Goal: Information Seeking & Learning: Check status

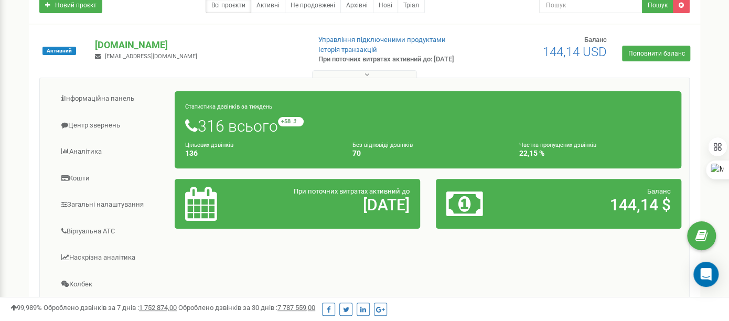
scroll to position [116, 0]
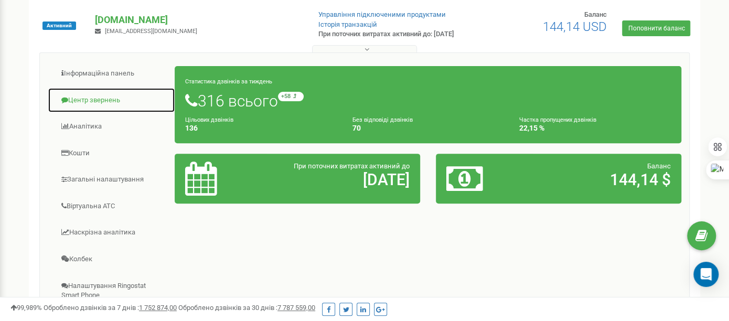
click at [103, 103] on link "Центр звернень" at bounding box center [111, 101] width 127 height 26
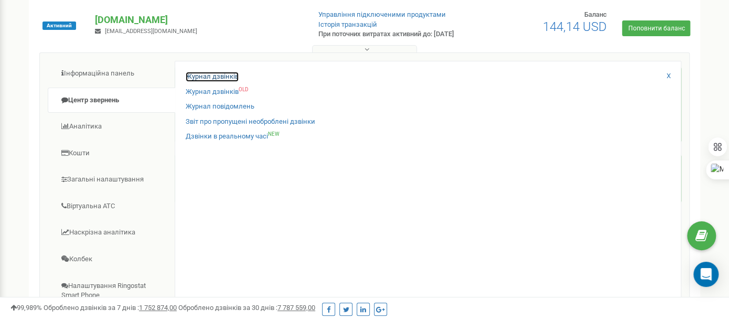
click at [196, 79] on link "Журнал дзвінків" at bounding box center [212, 77] width 53 height 10
click at [206, 82] on link "Журнал дзвінків" at bounding box center [212, 77] width 53 height 10
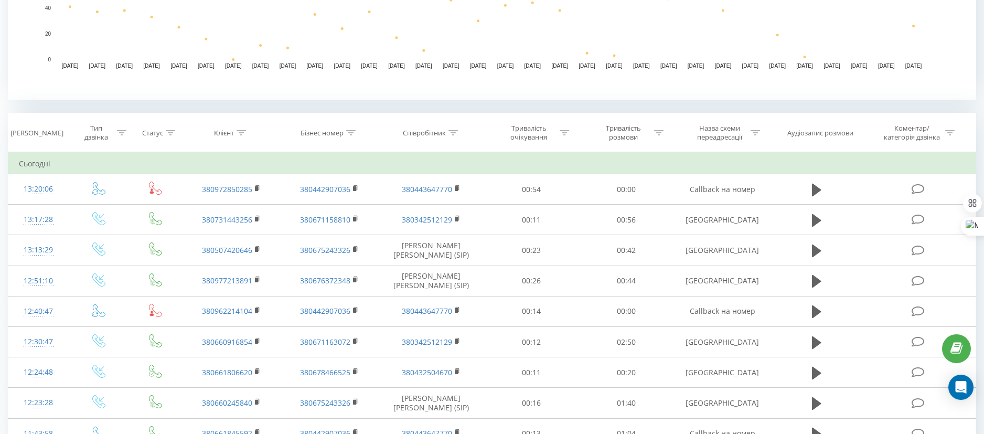
scroll to position [315, 0]
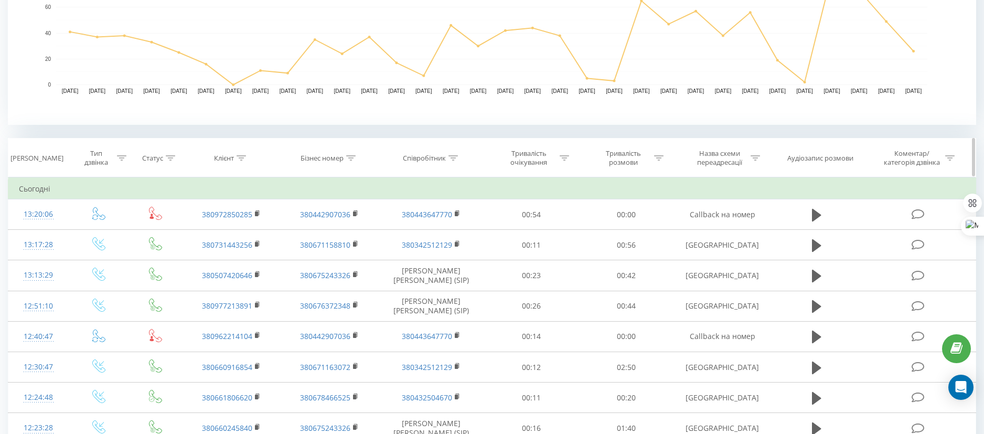
click at [352, 157] on icon at bounding box center [350, 157] width 9 height 5
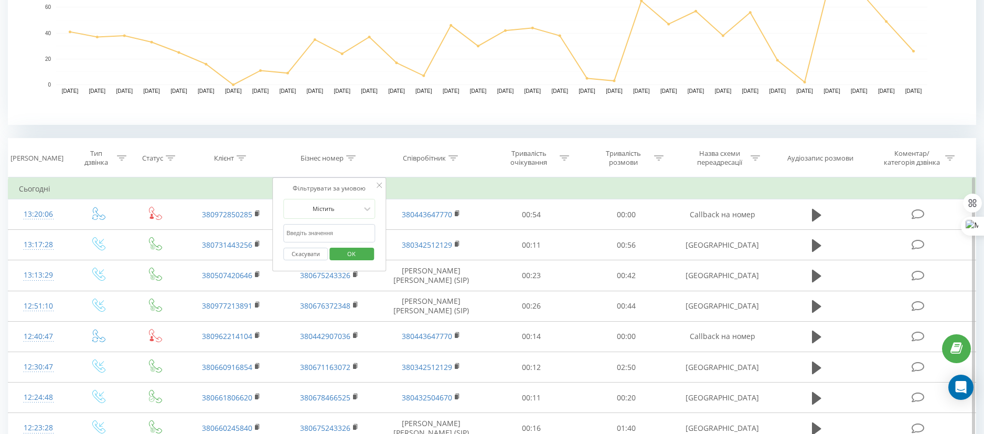
click at [328, 232] on input "text" at bounding box center [329, 233] width 92 height 18
type input "044"
click at [342, 252] on span "OK" at bounding box center [351, 253] width 29 height 16
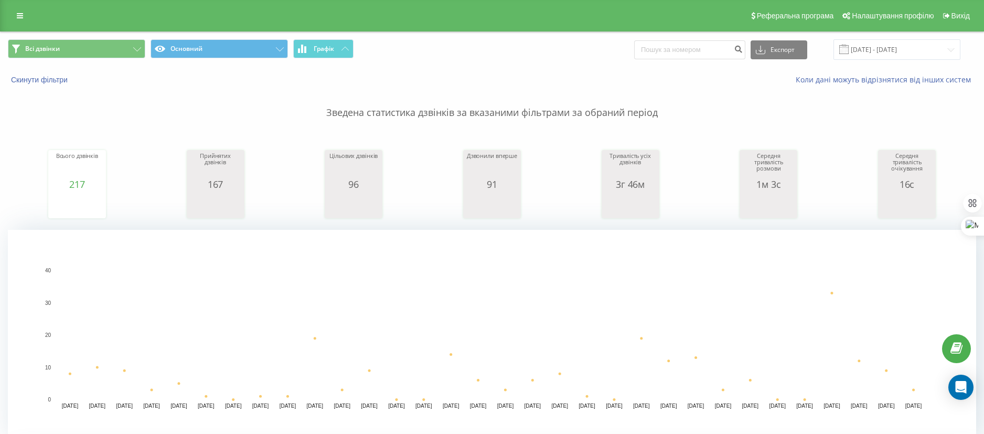
scroll to position [157, 0]
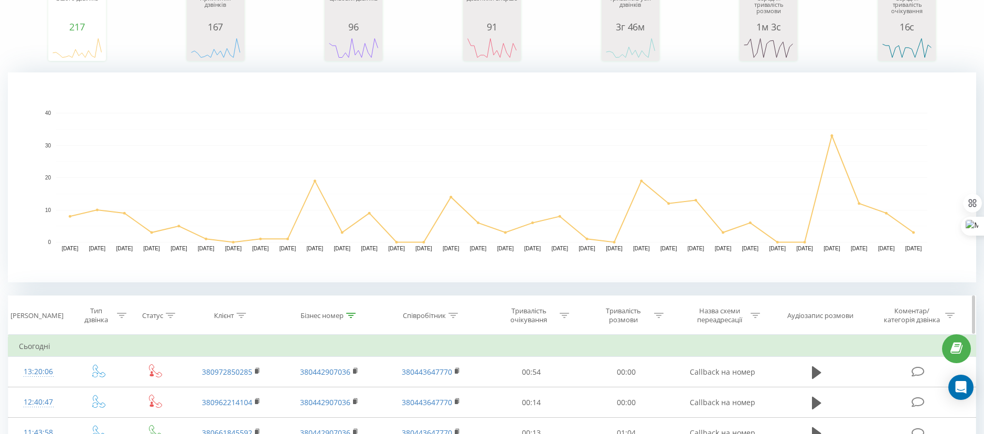
click at [351, 315] on icon at bounding box center [350, 315] width 9 height 5
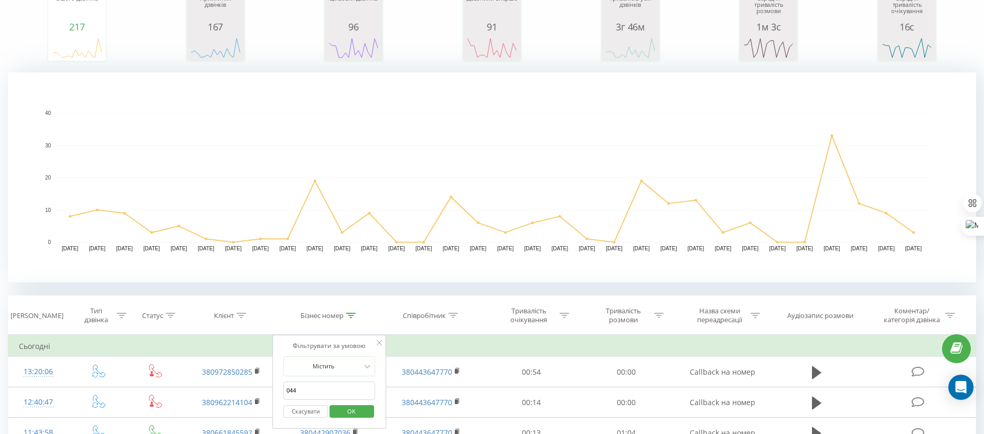
click at [304, 410] on button "Скасувати" at bounding box center [305, 411] width 45 height 13
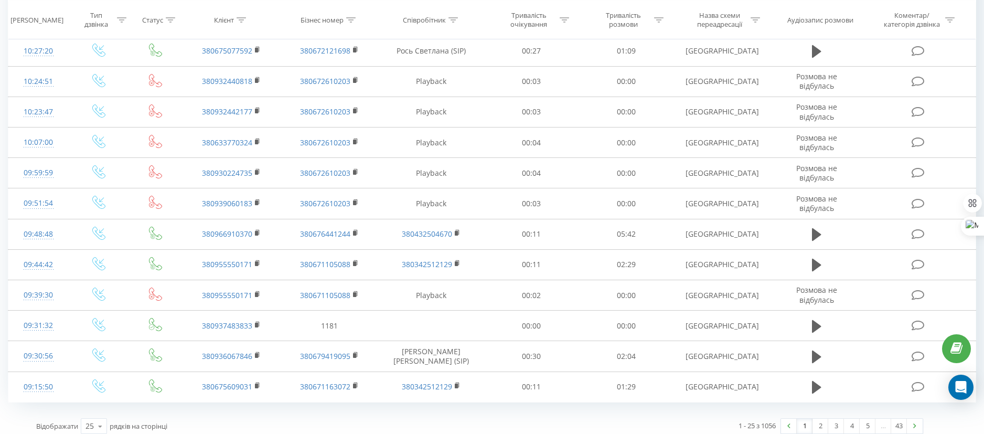
scroll to position [883, 0]
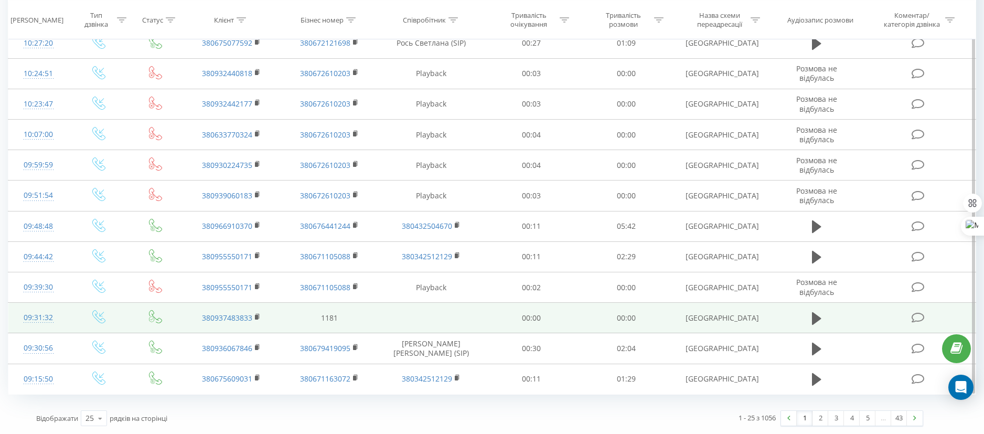
click at [325, 318] on td "1181" at bounding box center [329, 318] width 98 height 30
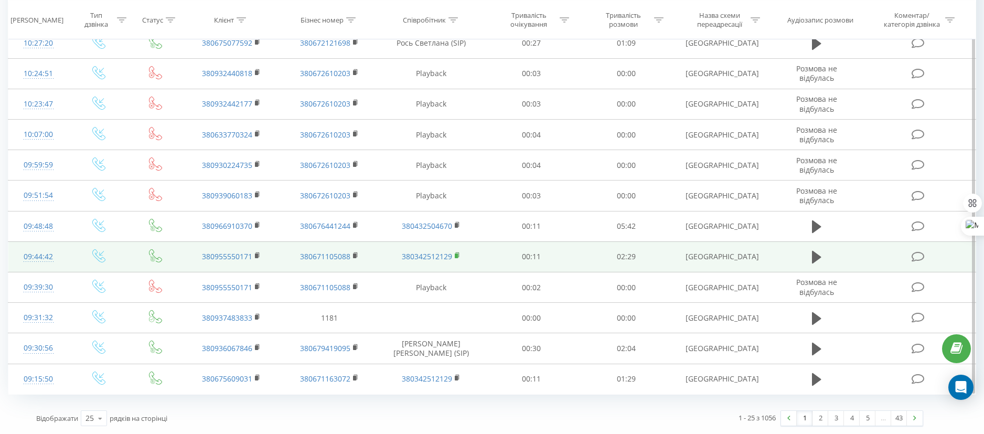
click at [456, 254] on rect at bounding box center [456, 255] width 3 height 5
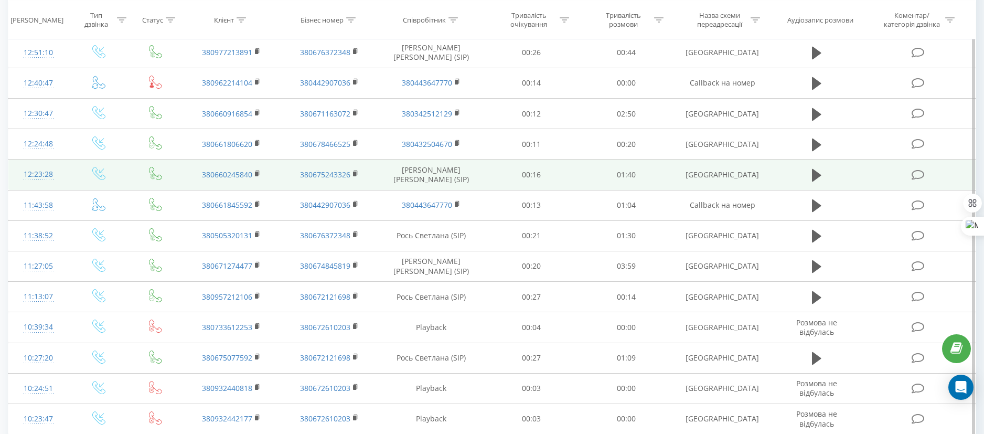
scroll to position [489, 0]
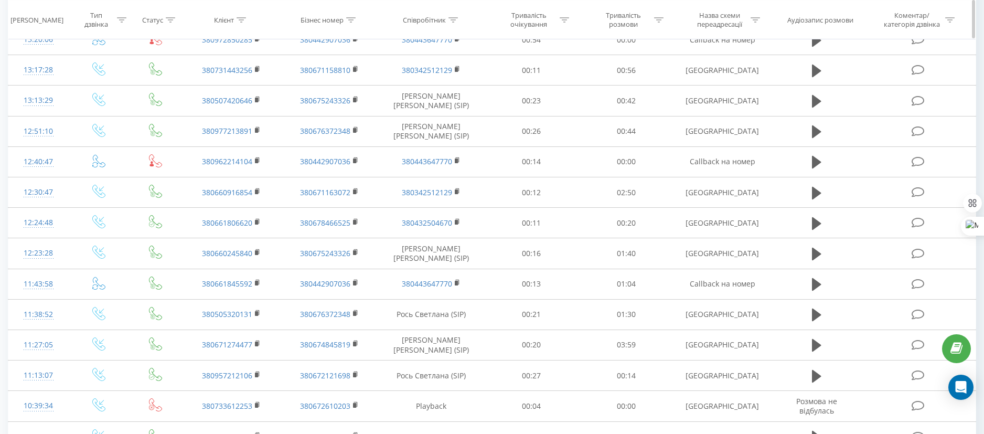
click at [173, 20] on icon at bounding box center [170, 19] width 9 height 5
click at [165, 98] on div "Введіть значення" at bounding box center [150, 95] width 74 height 8
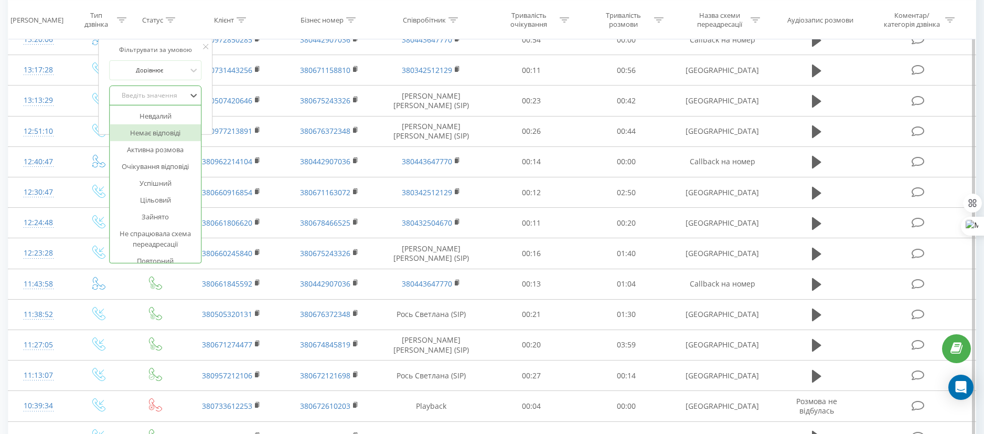
click at [169, 133] on div "Немає відповіді" at bounding box center [155, 132] width 91 height 17
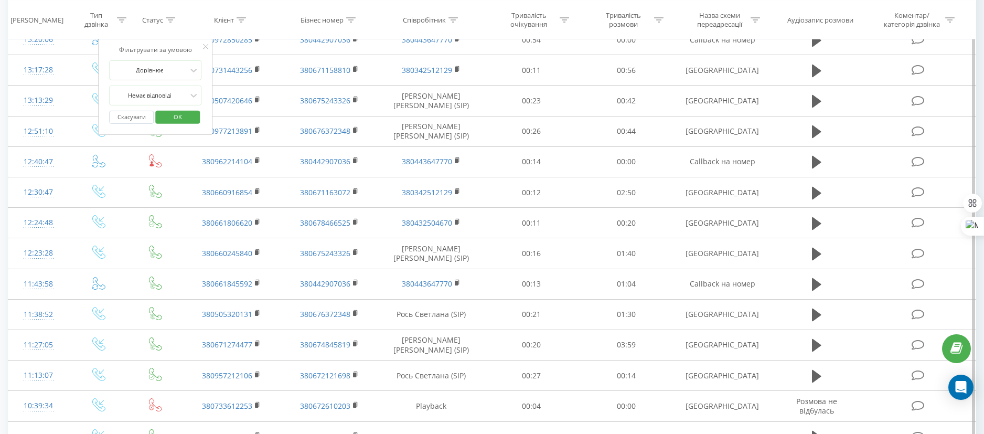
click at [178, 119] on span "OK" at bounding box center [177, 117] width 29 height 16
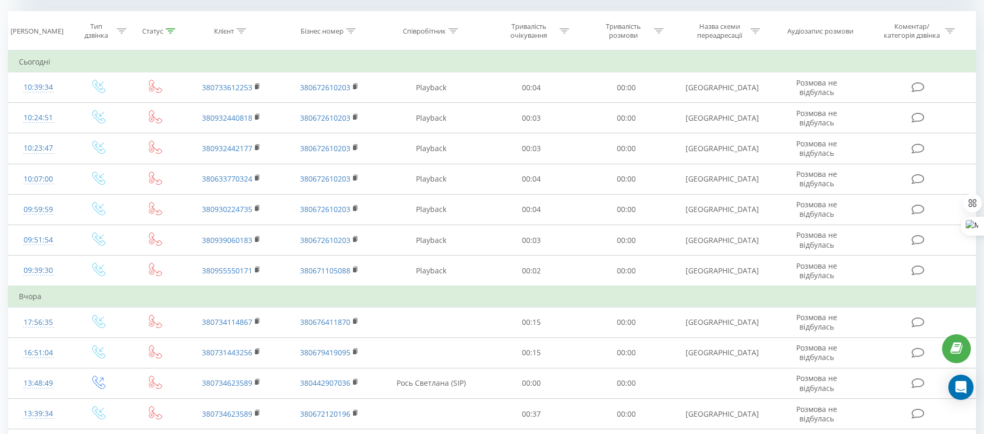
scroll to position [411, 0]
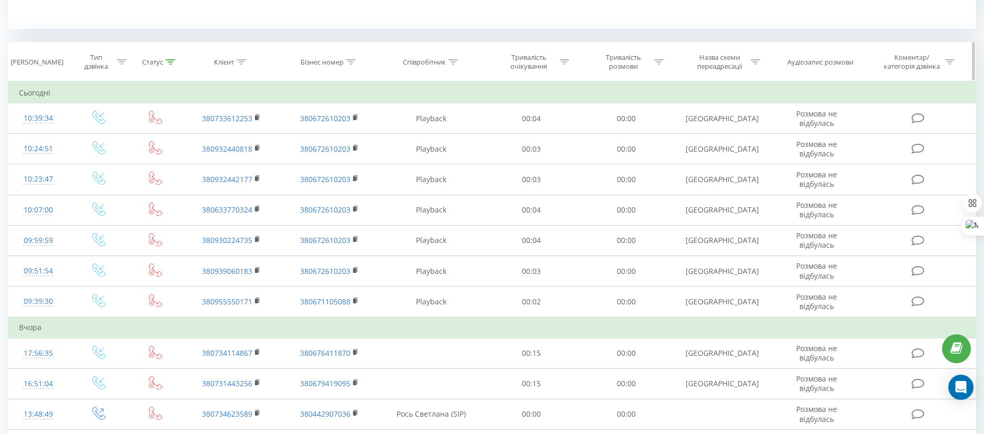
click at [173, 64] on icon at bounding box center [170, 61] width 9 height 5
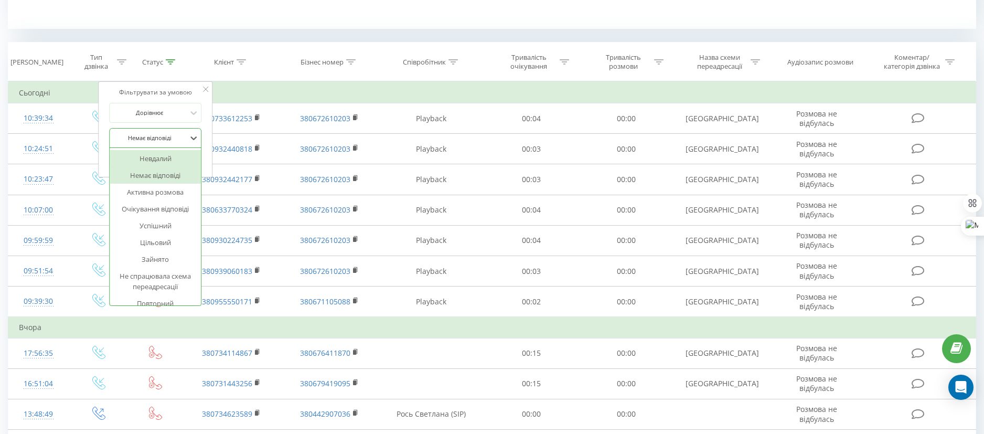
click at [158, 139] on div at bounding box center [150, 138] width 74 height 10
click at [160, 284] on div "Не спрацювала схема переадресації" at bounding box center [155, 280] width 91 height 27
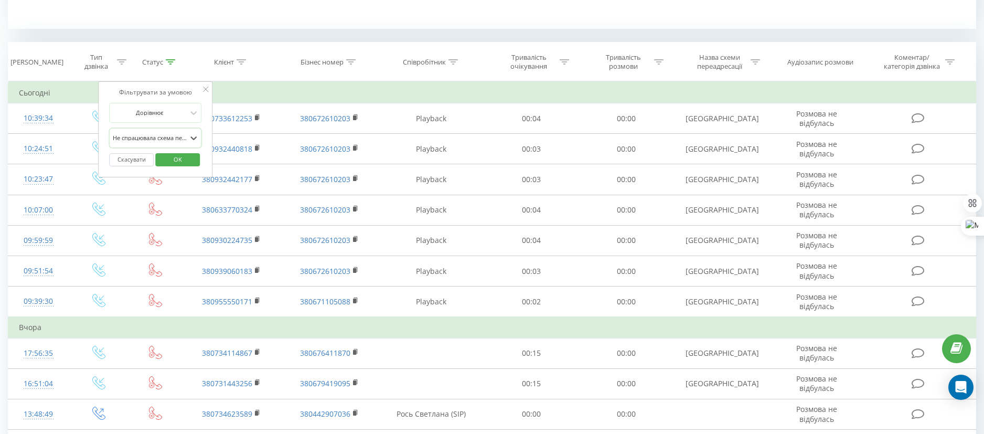
click at [187, 158] on span "OK" at bounding box center [177, 159] width 29 height 16
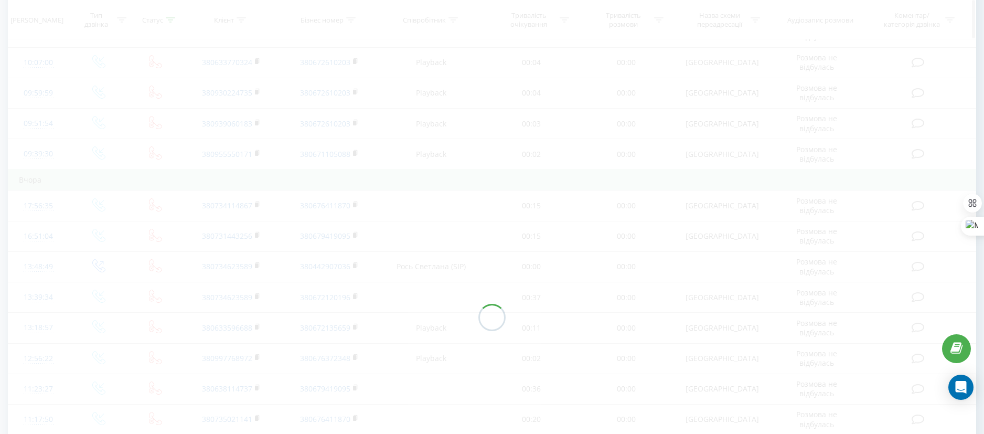
scroll to position [303, 0]
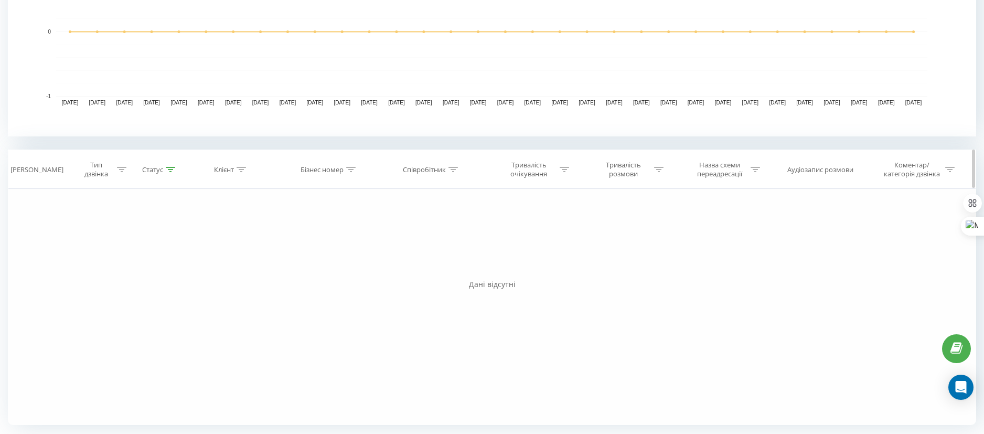
click at [173, 171] on icon at bounding box center [170, 169] width 9 height 5
click at [122, 260] on div "Скасувати OK" at bounding box center [156, 267] width 92 height 24
click at [132, 270] on button "Скасувати" at bounding box center [132, 267] width 45 height 13
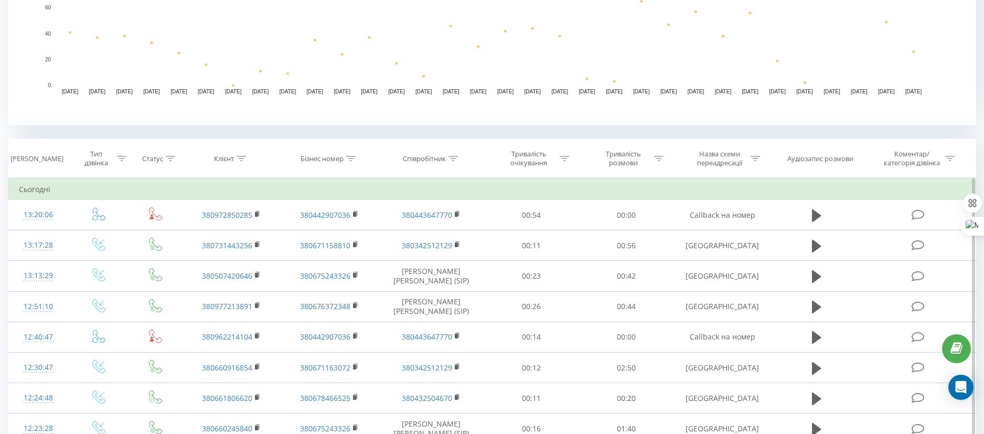
scroll to position [313, 0]
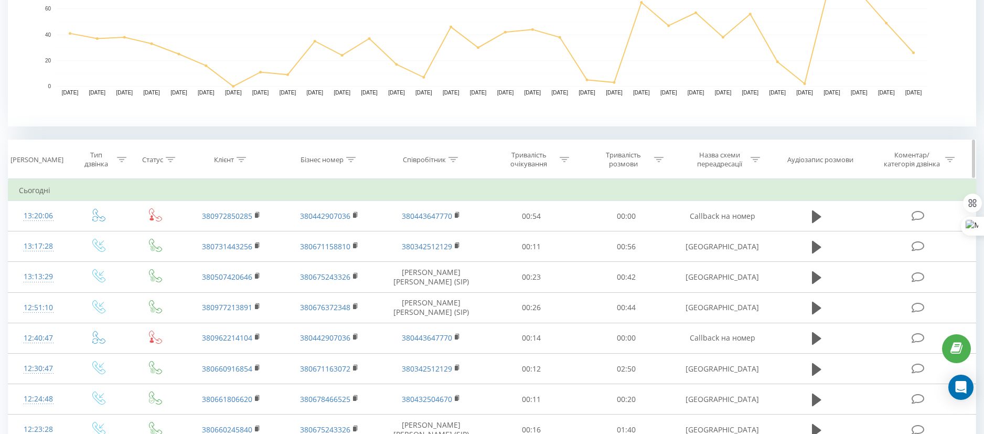
click at [173, 160] on icon at bounding box center [170, 159] width 9 height 5
click at [150, 233] on div "Введіть значення" at bounding box center [150, 235] width 74 height 8
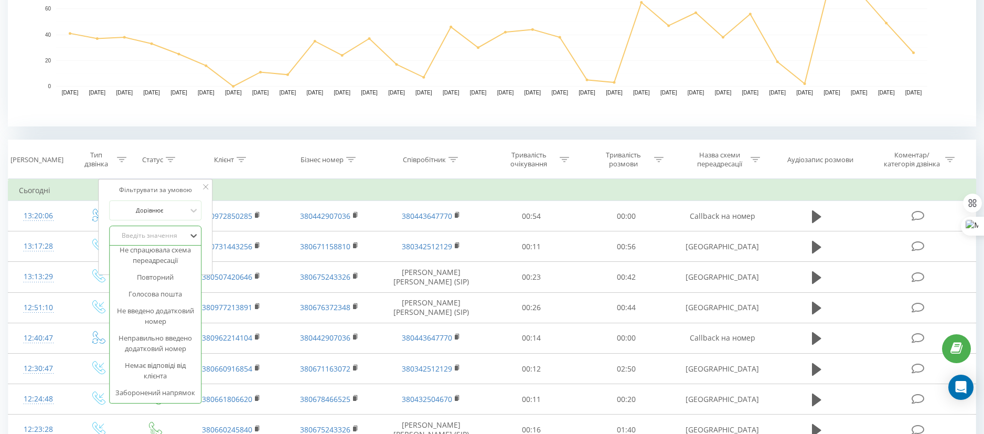
scroll to position [145, 0]
click at [158, 363] on div "Немає відповіді від клієнта" at bounding box center [155, 370] width 91 height 27
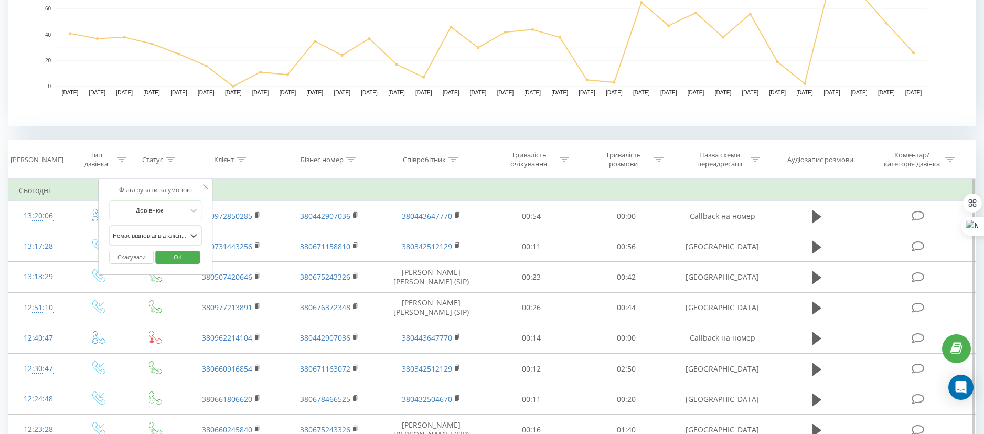
click at [182, 255] on span "OK" at bounding box center [177, 257] width 29 height 16
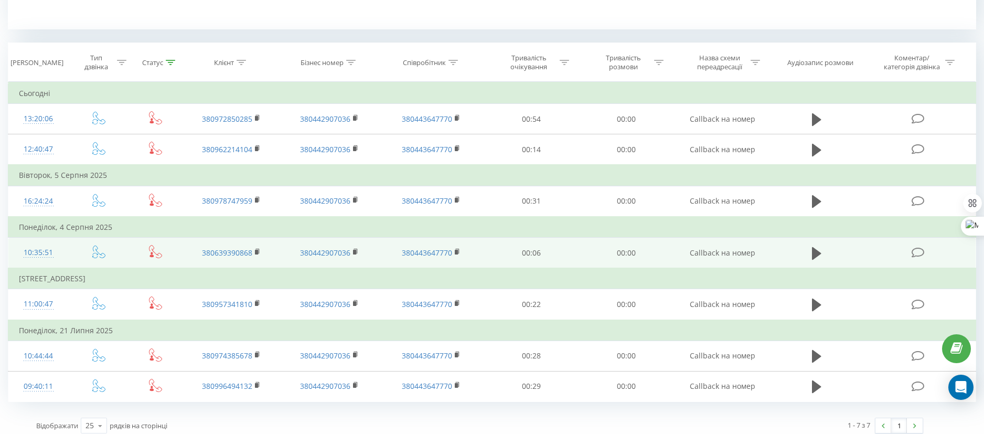
scroll to position [103, 0]
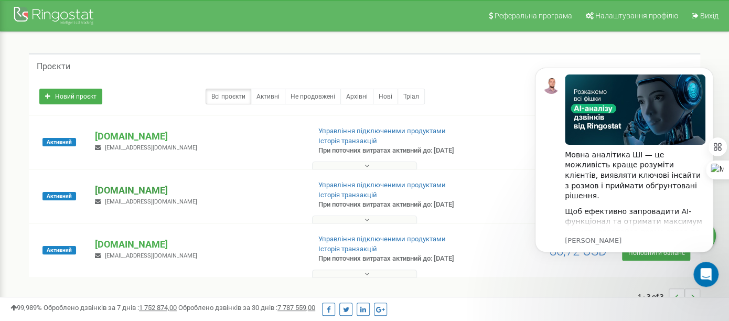
click at [128, 197] on p "[DOMAIN_NAME]" at bounding box center [198, 191] width 206 height 14
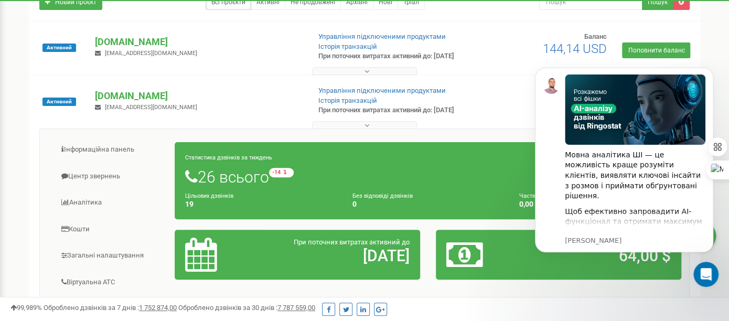
scroll to position [233, 0]
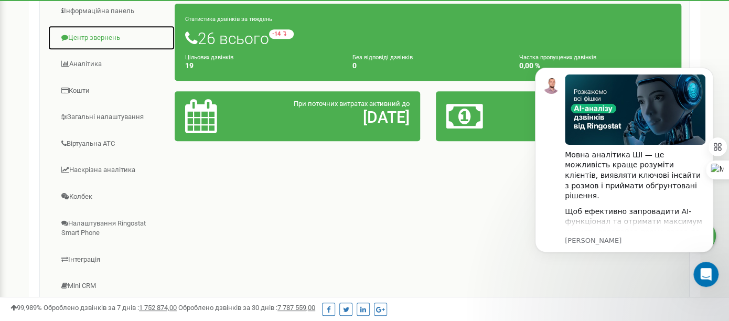
click at [96, 51] on link "Центр звернень" at bounding box center [111, 38] width 127 height 26
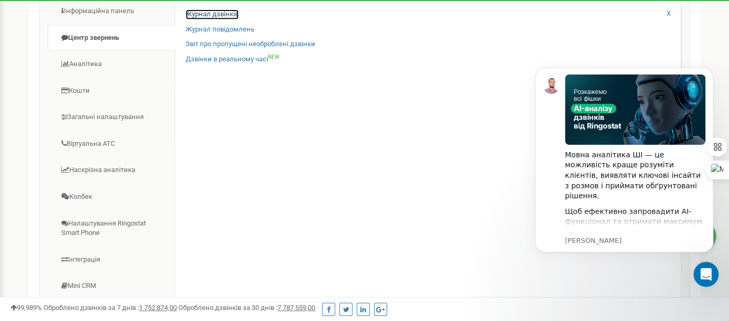
click at [193, 19] on link "Журнал дзвінків" at bounding box center [212, 14] width 53 height 10
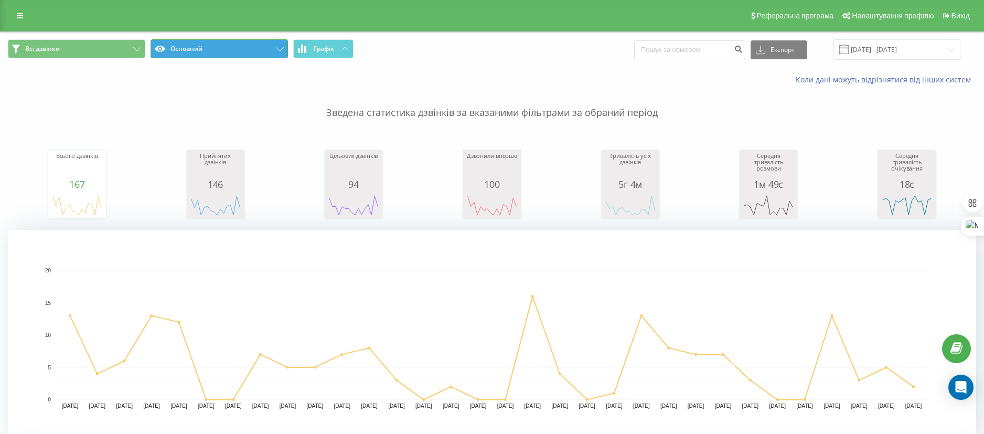
click at [278, 50] on icon at bounding box center [280, 49] width 8 height 4
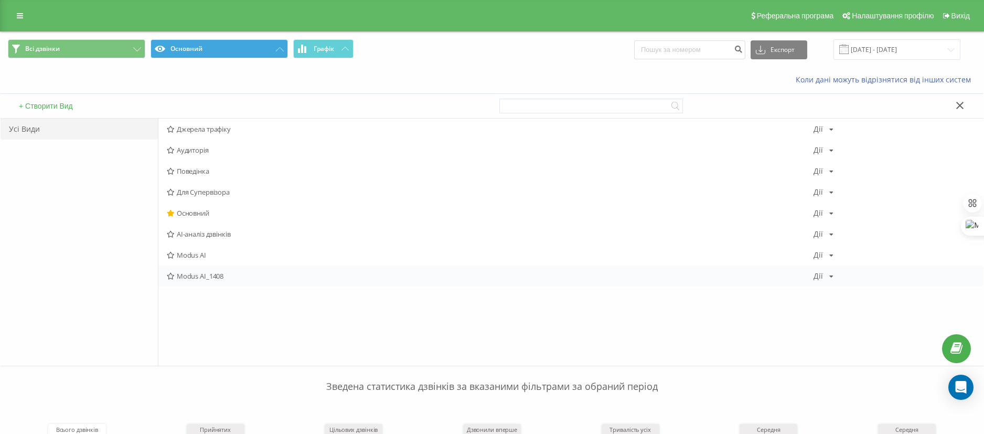
click at [214, 276] on span "Modus AI_1408" at bounding box center [490, 275] width 647 height 7
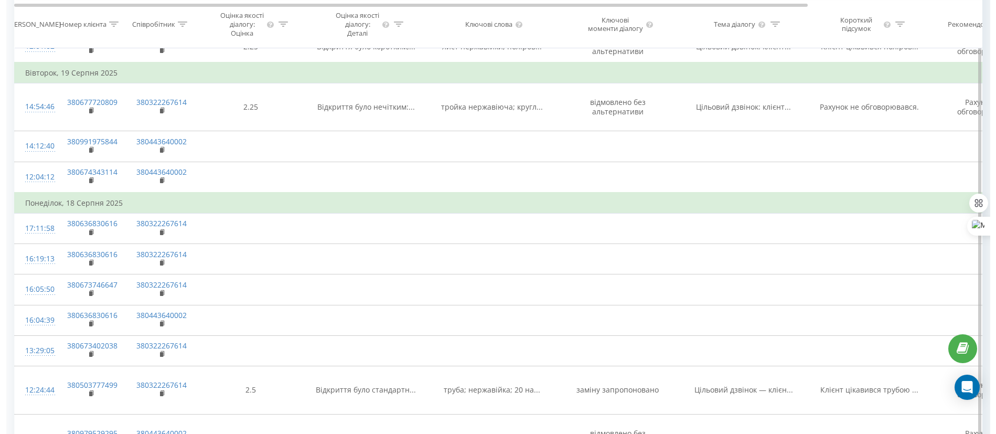
scroll to position [708, 0]
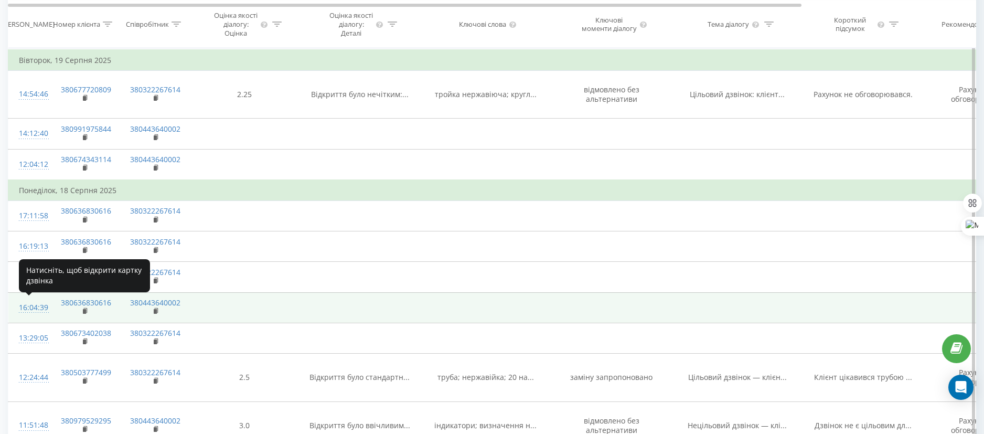
click at [30, 303] on div "16:04:39" at bounding box center [29, 307] width 21 height 20
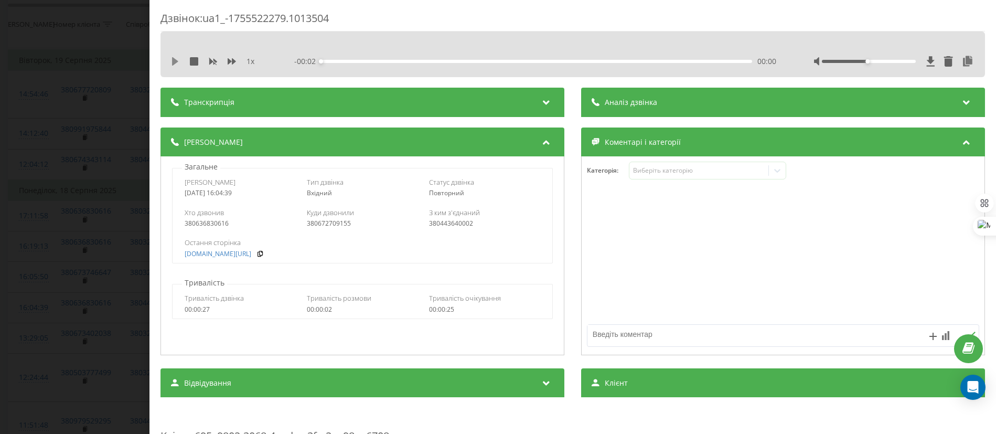
click at [173, 61] on icon at bounding box center [175, 61] width 6 height 8
